Goal: Information Seeking & Learning: Compare options

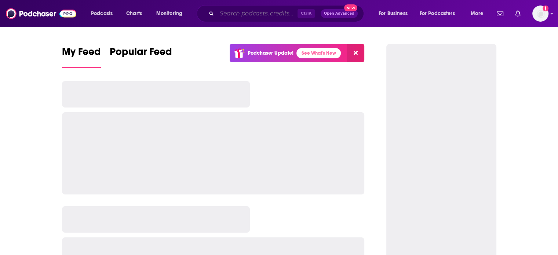
click at [250, 17] on input "Search podcasts, credits, & more..." at bounding box center [257, 14] width 81 height 12
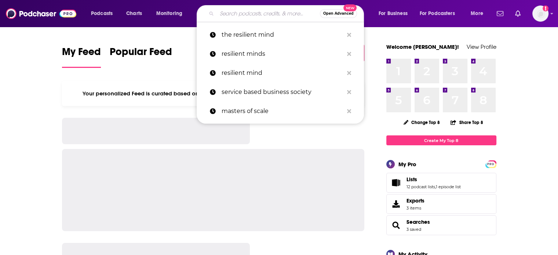
paste input "Human at the Helm"
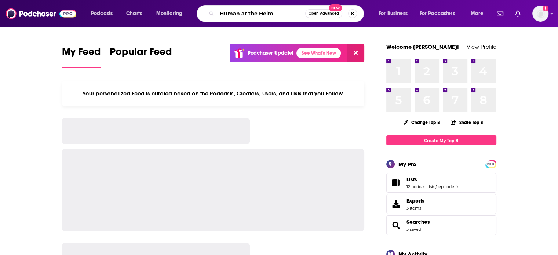
type input "Human at the Helm"
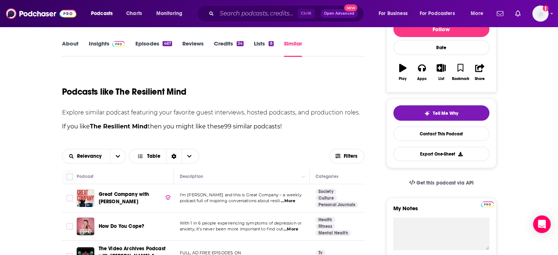
scroll to position [147, 0]
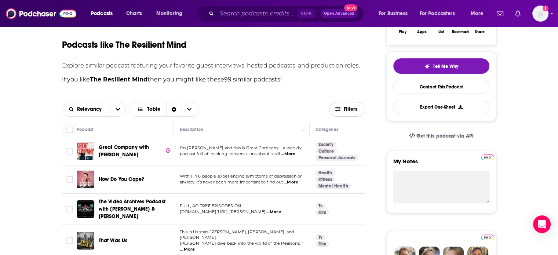
click at [340, 110] on icon "button" at bounding box center [337, 109] width 5 height 4
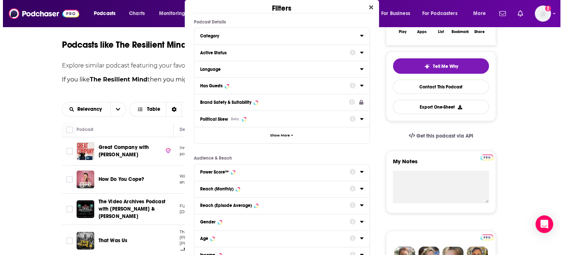
scroll to position [0, 0]
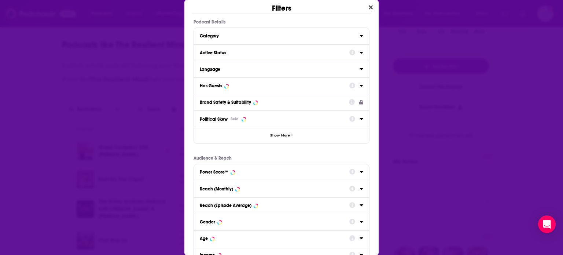
drag, startPoint x: 239, startPoint y: 48, endPoint x: 250, endPoint y: 49, distance: 11.0
click at [239, 48] on button "Active Status" at bounding box center [275, 52] width 150 height 9
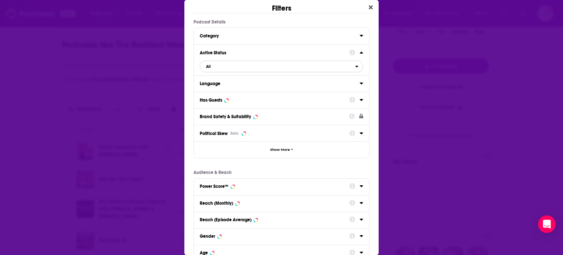
click at [243, 70] on span "All" at bounding box center [277, 67] width 155 height 10
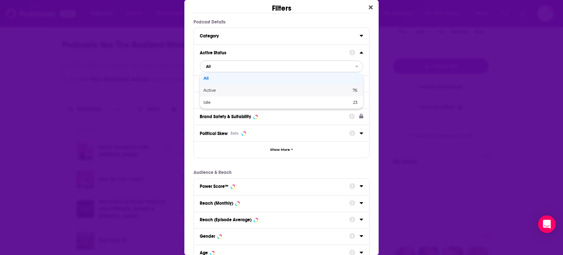
click at [230, 95] on div "Active 76" at bounding box center [282, 90] width 164 height 12
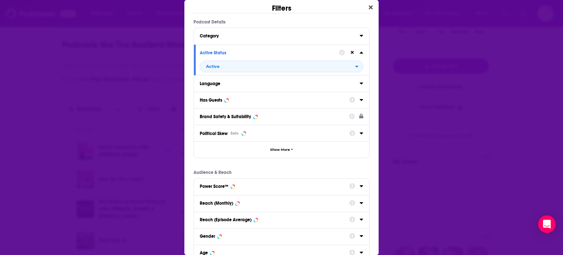
click at [233, 100] on div "Has Guests" at bounding box center [272, 100] width 145 height 5
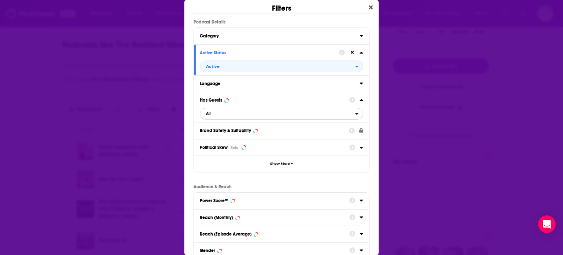
click at [226, 114] on span "All" at bounding box center [277, 114] width 155 height 10
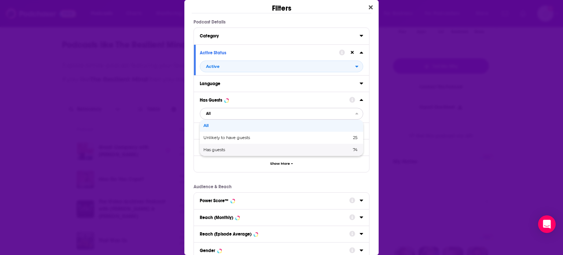
click at [202, 151] on div "Has guests 74" at bounding box center [282, 150] width 164 height 12
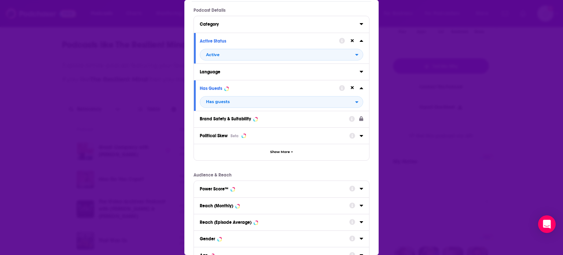
scroll to position [96, 0]
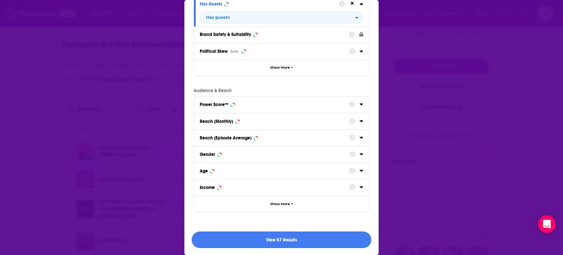
click at [288, 240] on button "View 57 Results" at bounding box center [282, 239] width 180 height 17
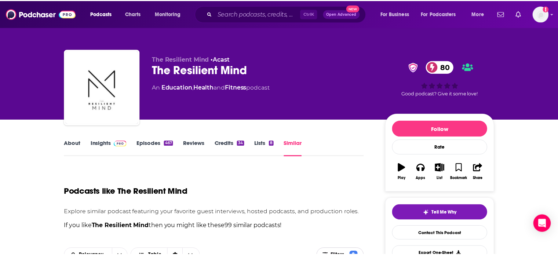
scroll to position [147, 0]
